Goal: Information Seeking & Learning: Learn about a topic

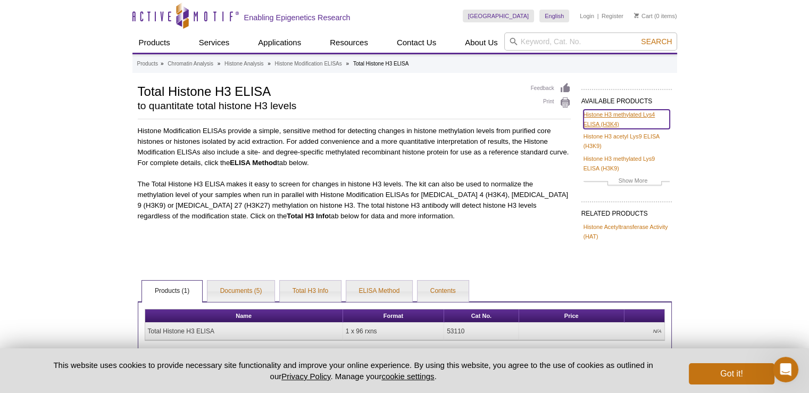
click at [616, 117] on link "Histone H3 methylated Lys4 ELISA (H3K4)" at bounding box center [626, 119] width 86 height 19
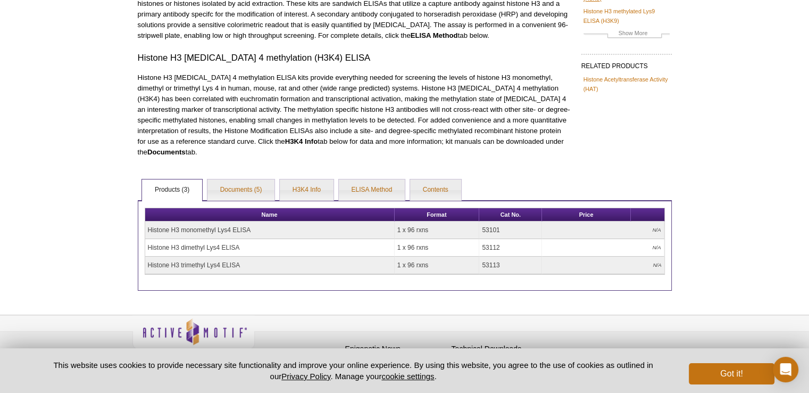
scroll to position [160, 0]
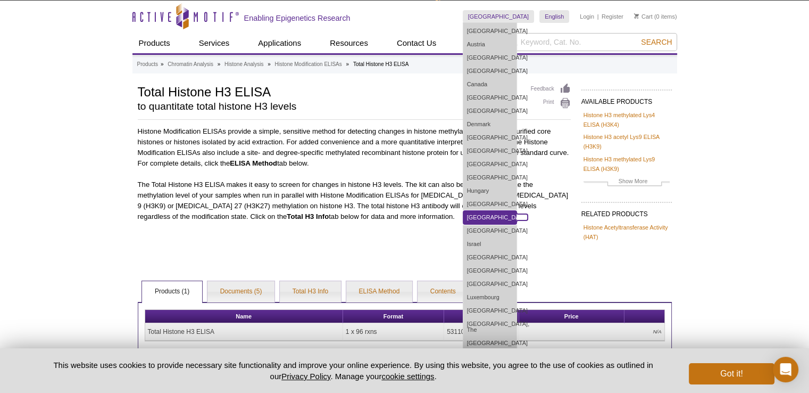
click at [511, 217] on link "[GEOGRAPHIC_DATA]" at bounding box center [489, 217] width 53 height 13
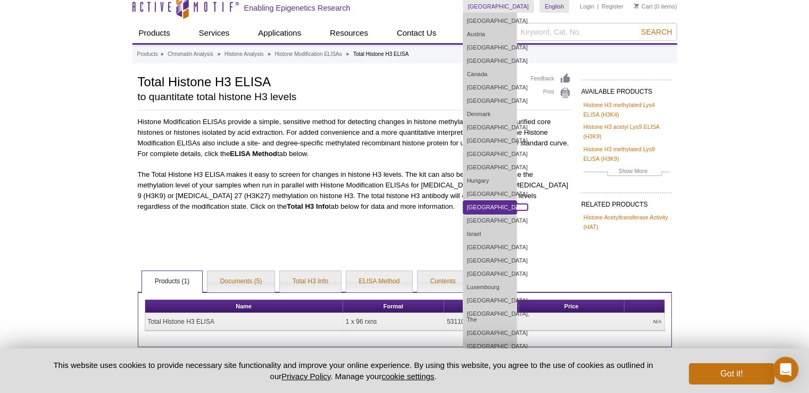
scroll to position [11, 0]
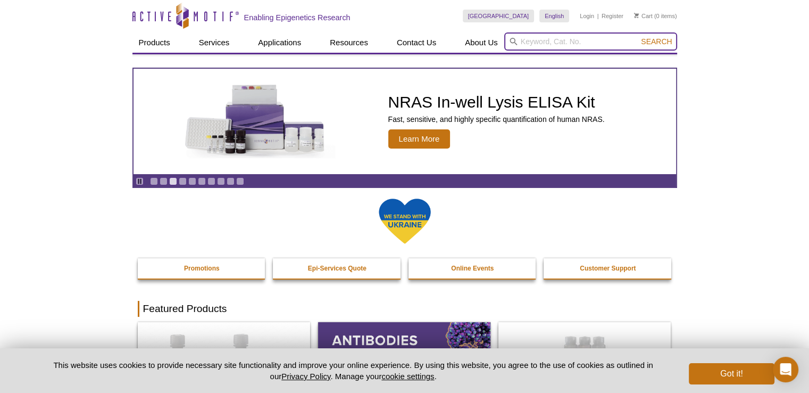
click at [546, 41] on input "search" at bounding box center [590, 41] width 173 height 18
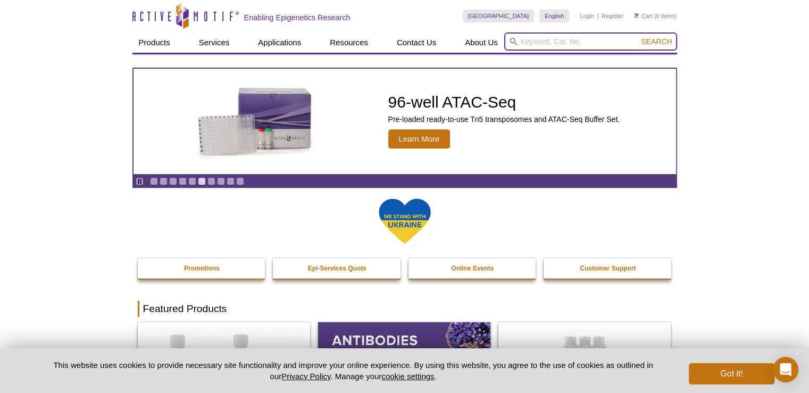
paste input "Active Motif’s Histone Modification ELISA kits"
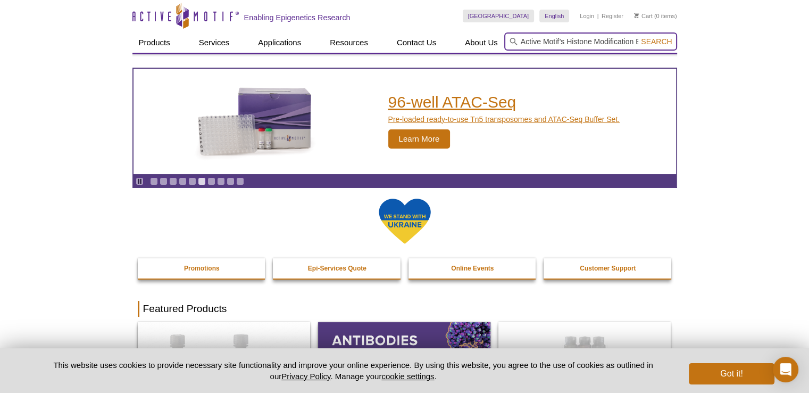
scroll to position [0, 31]
type input "Active Motif’s Histone Modification ELISA kits"
click at [638, 37] on button "Search" at bounding box center [656, 42] width 37 height 10
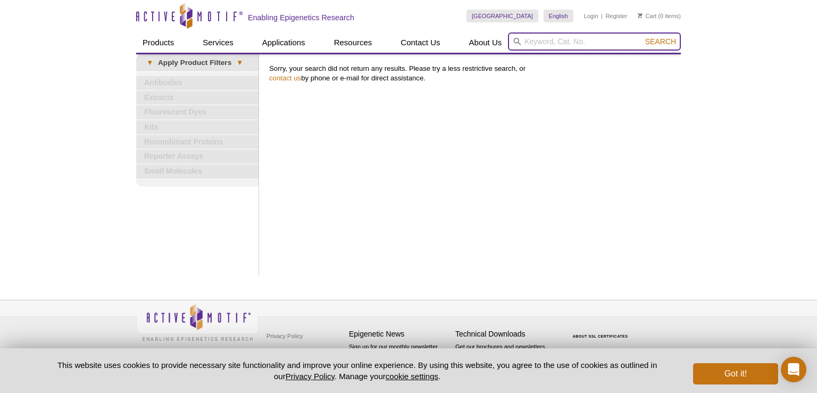
paste input "Active Motif’s Histone Modification ELISA kits"
click at [538, 42] on input "Active Motif’s Histone Modification ELISA kits" at bounding box center [594, 41] width 173 height 18
type input "Histone Modification ELISA kits"
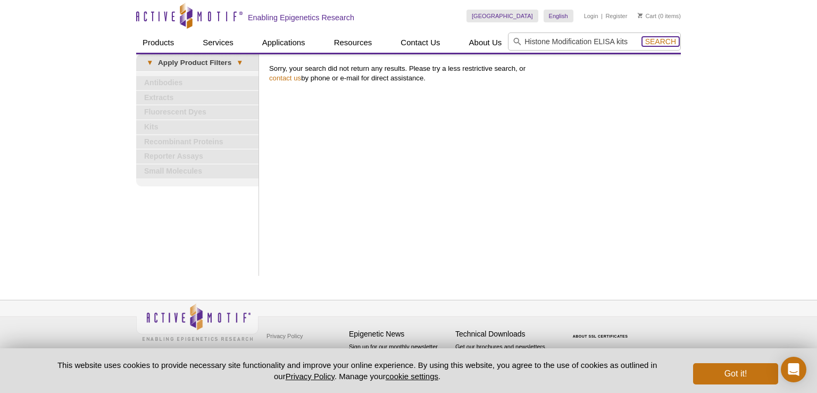
click at [657, 38] on span "Search" at bounding box center [660, 41] width 31 height 9
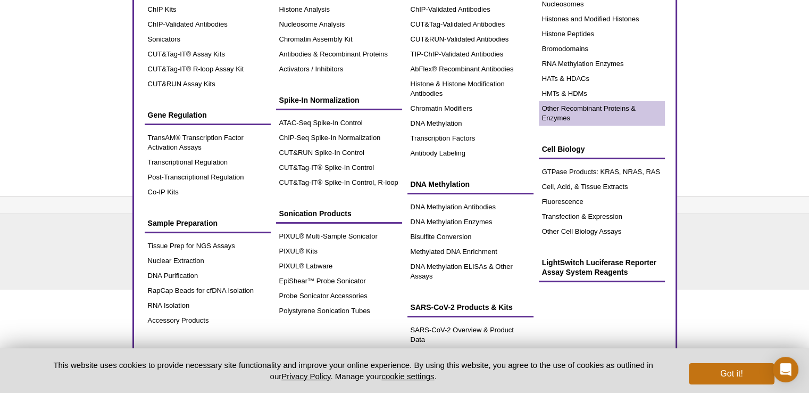
scroll to position [106, 0]
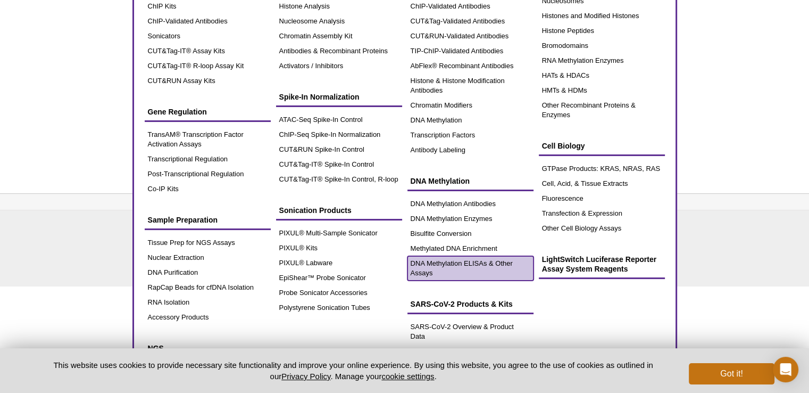
click at [457, 269] on link "DNA Methylation ELISAs & Other Assays" at bounding box center [470, 268] width 126 height 24
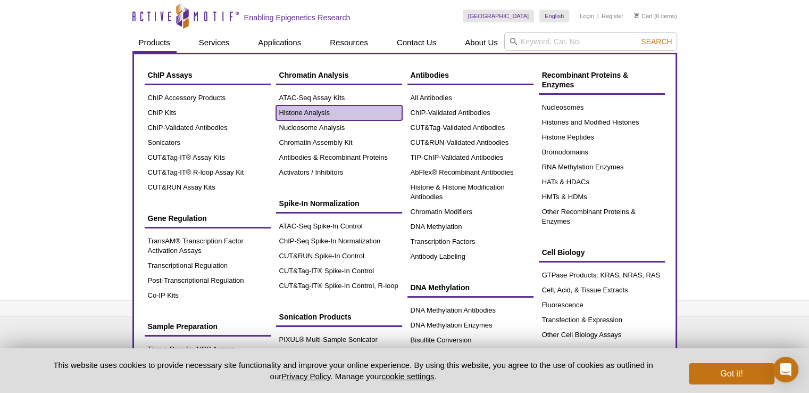
click at [315, 110] on link "Histone Analysis" at bounding box center [339, 112] width 126 height 15
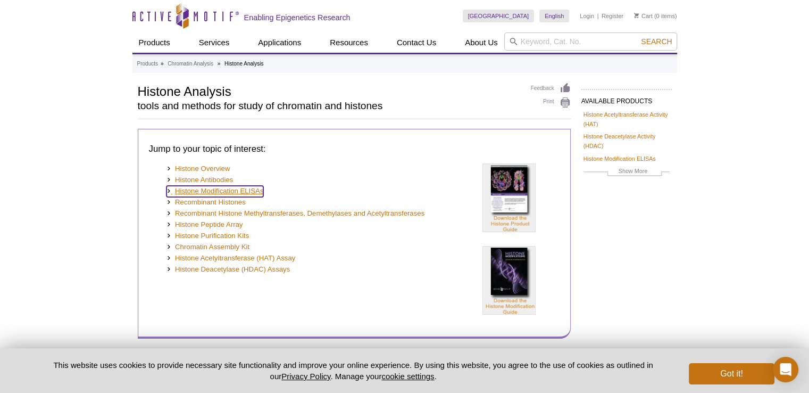
click at [251, 193] on link "Histone Modification ELISAs" at bounding box center [214, 191] width 97 height 11
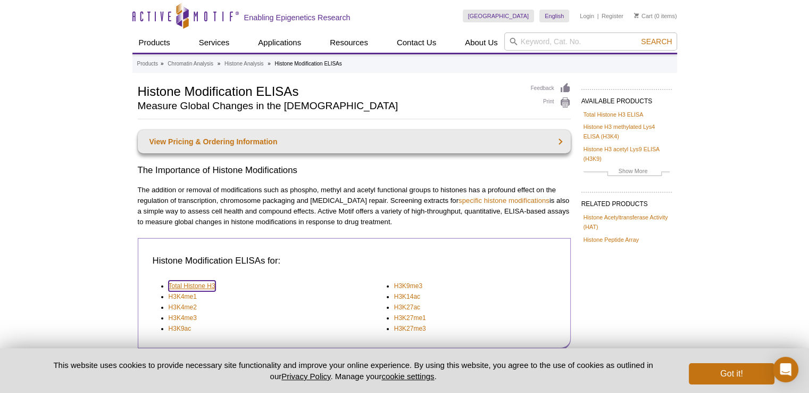
click at [195, 285] on link "Total Histone H3" at bounding box center [192, 285] width 47 height 11
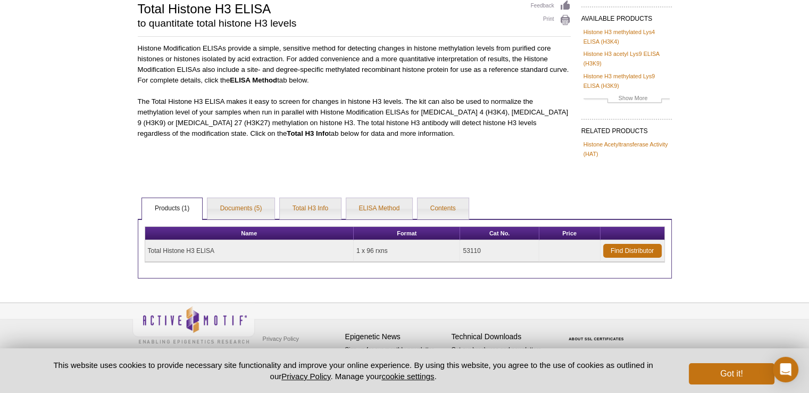
scroll to position [83, 0]
click at [633, 248] on link "Find Distributor" at bounding box center [632, 250] width 59 height 14
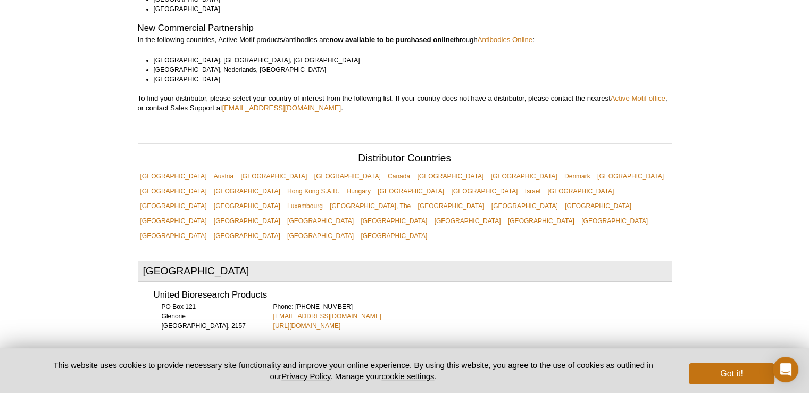
scroll to position [319, 0]
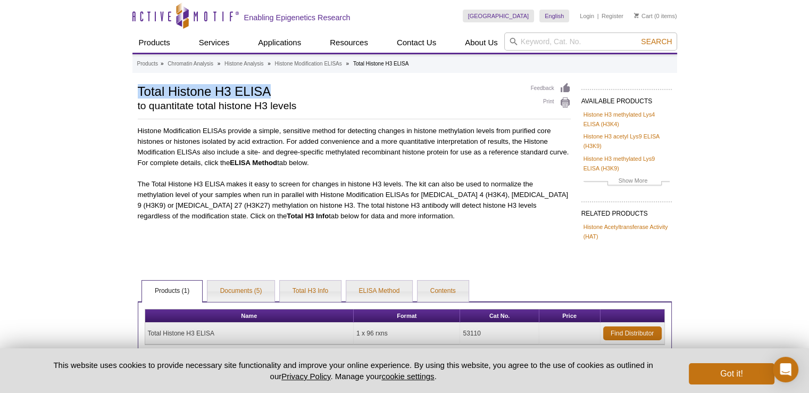
drag, startPoint x: 136, startPoint y: 88, endPoint x: 273, endPoint y: 88, distance: 137.2
click at [273, 88] on div "AVAILABLE PRODUCTS Histone H3 methylated Lys4 ELISA (H3K4) Histone H3 acetyl Ly…" at bounding box center [404, 221] width 545 height 278
copy h1 "Total Histone H3 ELISA"
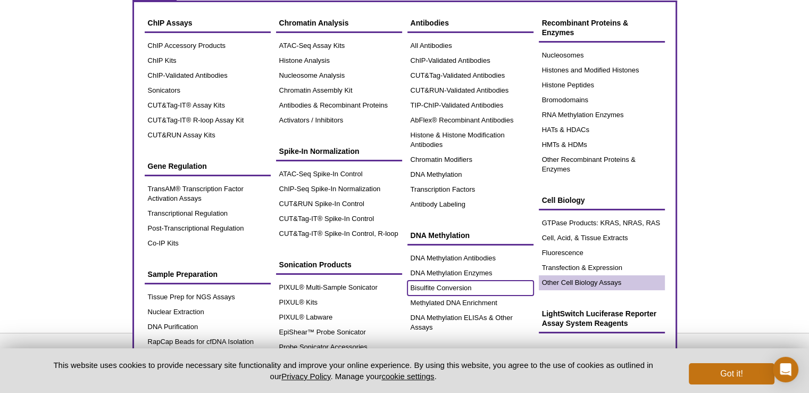
scroll to position [22, 0]
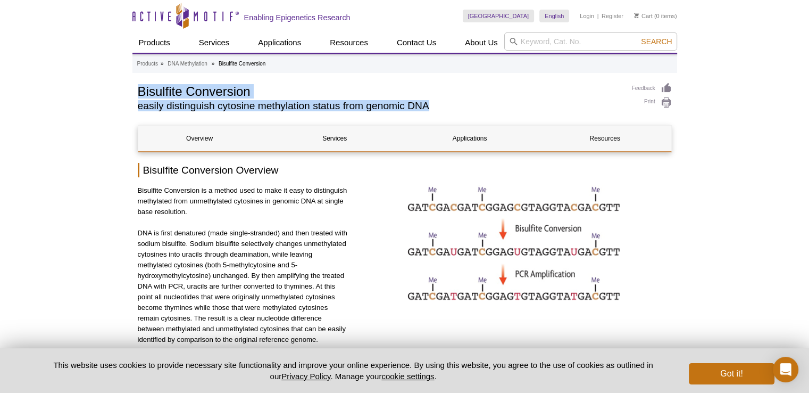
drag, startPoint x: 138, startPoint y: 90, endPoint x: 438, endPoint y: 105, distance: 300.9
click at [438, 105] on div "Bisulfite Conversion easily distinguish cytosine methylation status from genomi…" at bounding box center [379, 99] width 483 height 34
copy div "Bisulfite Conversion easily distinguish cytosine methylation status from genomi…"
